Goal: Information Seeking & Learning: Learn about a topic

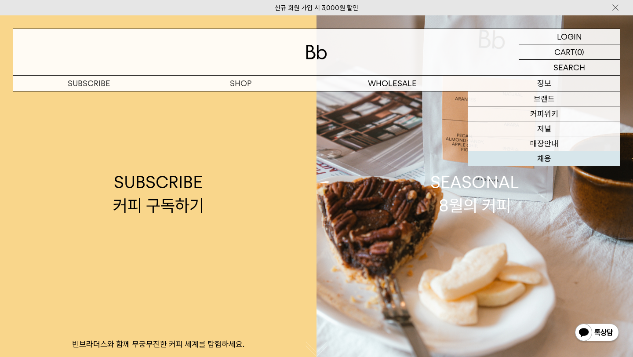
click at [534, 163] on link "채용" at bounding box center [544, 158] width 152 height 15
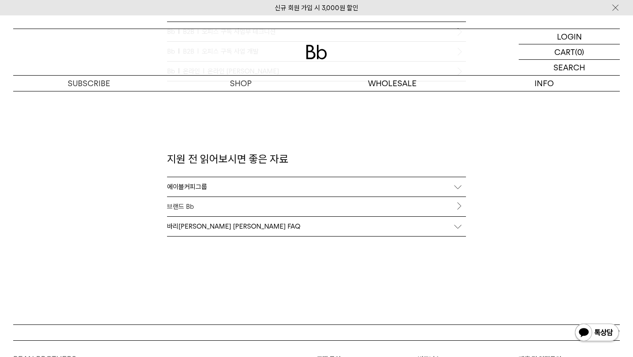
scroll to position [967, 0]
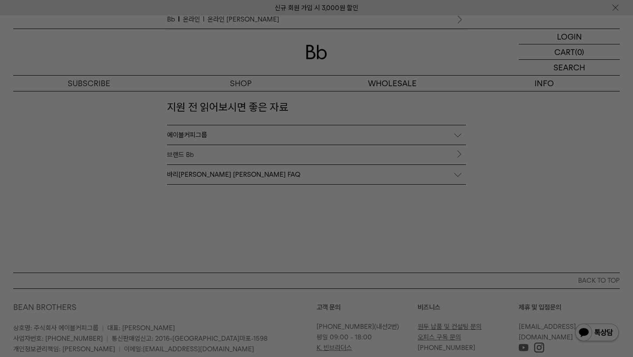
click at [268, 223] on div at bounding box center [316, 178] width 633 height 357
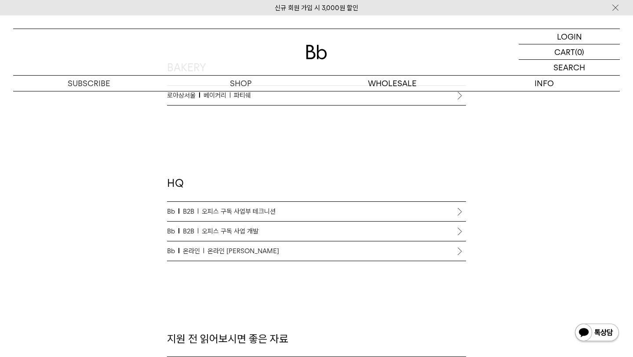
scroll to position [735, 0]
click at [240, 250] on span "온라인 [PERSON_NAME]" at bounding box center [243, 251] width 72 height 11
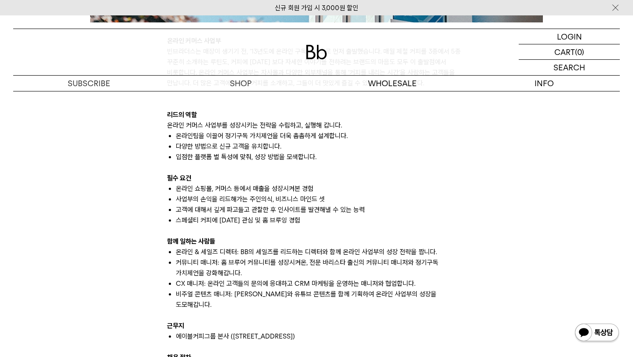
scroll to position [538, 0]
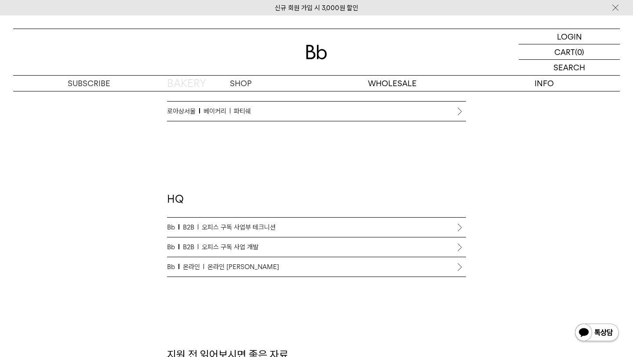
scroll to position [735, 0]
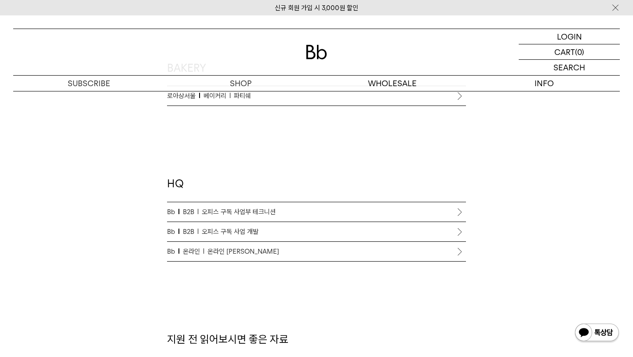
click at [246, 228] on span "오피스 구독 사업 개발" at bounding box center [230, 231] width 57 height 11
click at [257, 211] on span "오피스 구독 사업부 테크니션" at bounding box center [239, 212] width 74 height 11
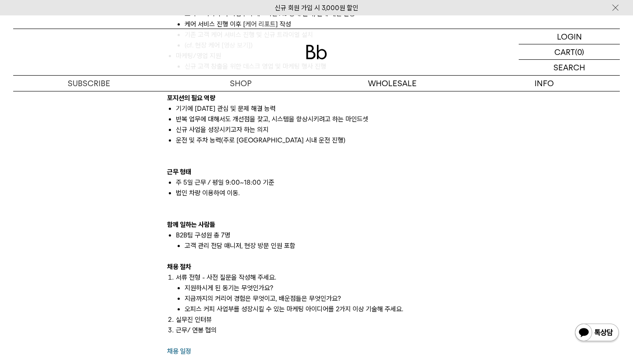
scroll to position [745, 0]
